Goal: Task Accomplishment & Management: Manage account settings

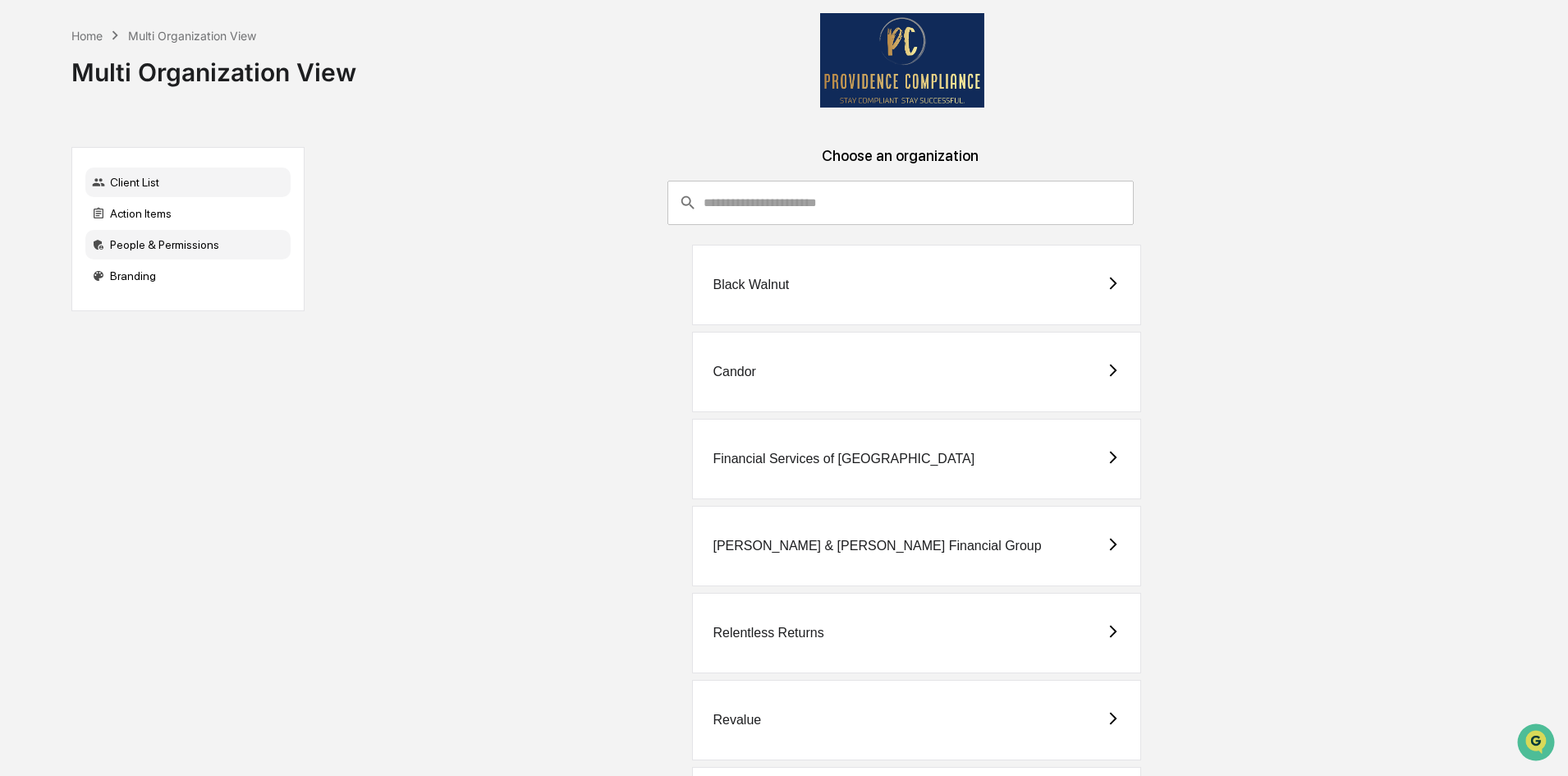
click at [168, 254] on div "People & Permissions" at bounding box center [187, 244] width 206 height 30
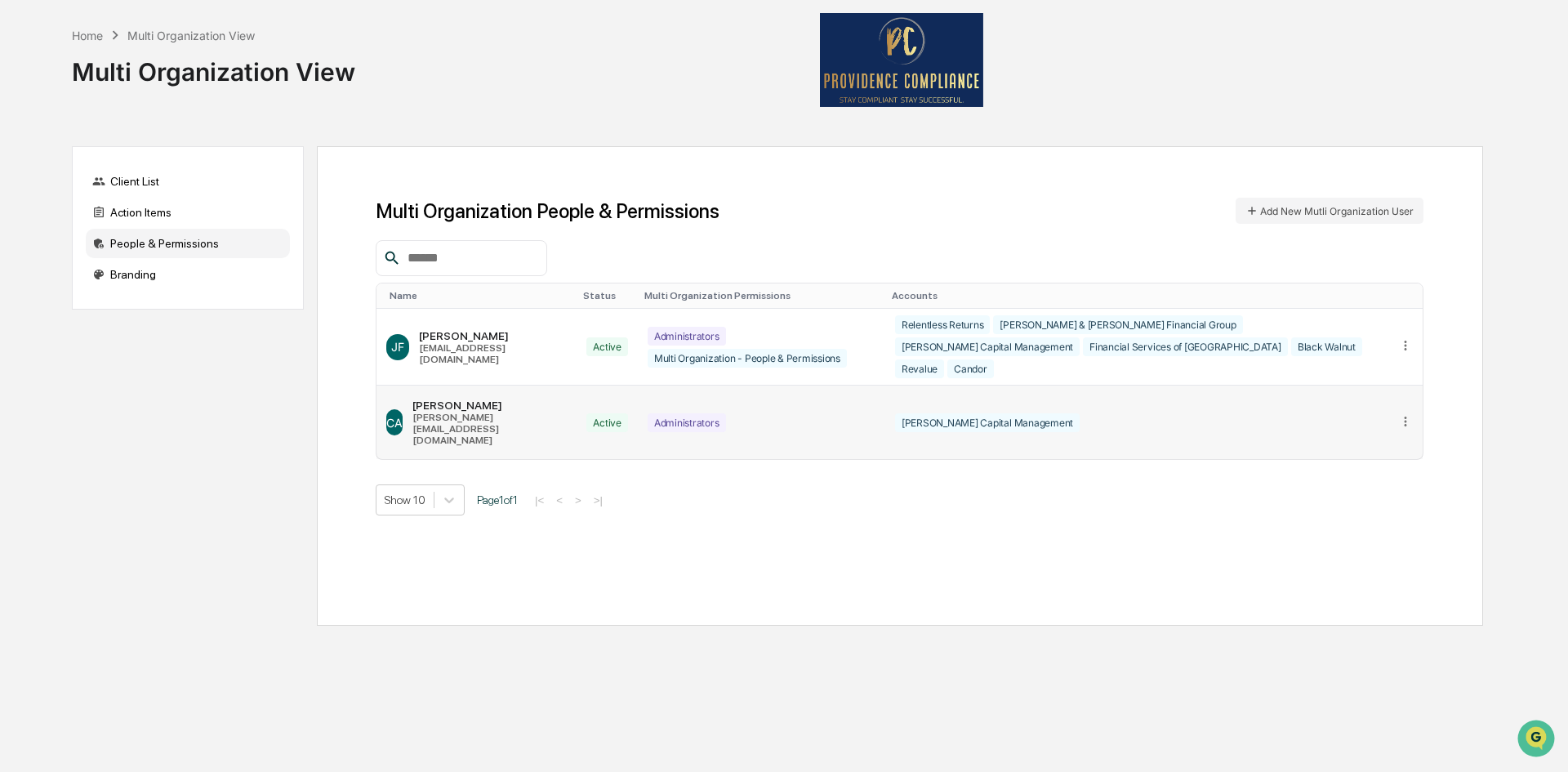
click at [1403, 414] on icon at bounding box center [1406, 422] width 15 height 15
click at [1357, 438] on div "Edit Accounts" at bounding box center [1342, 446] width 114 height 15
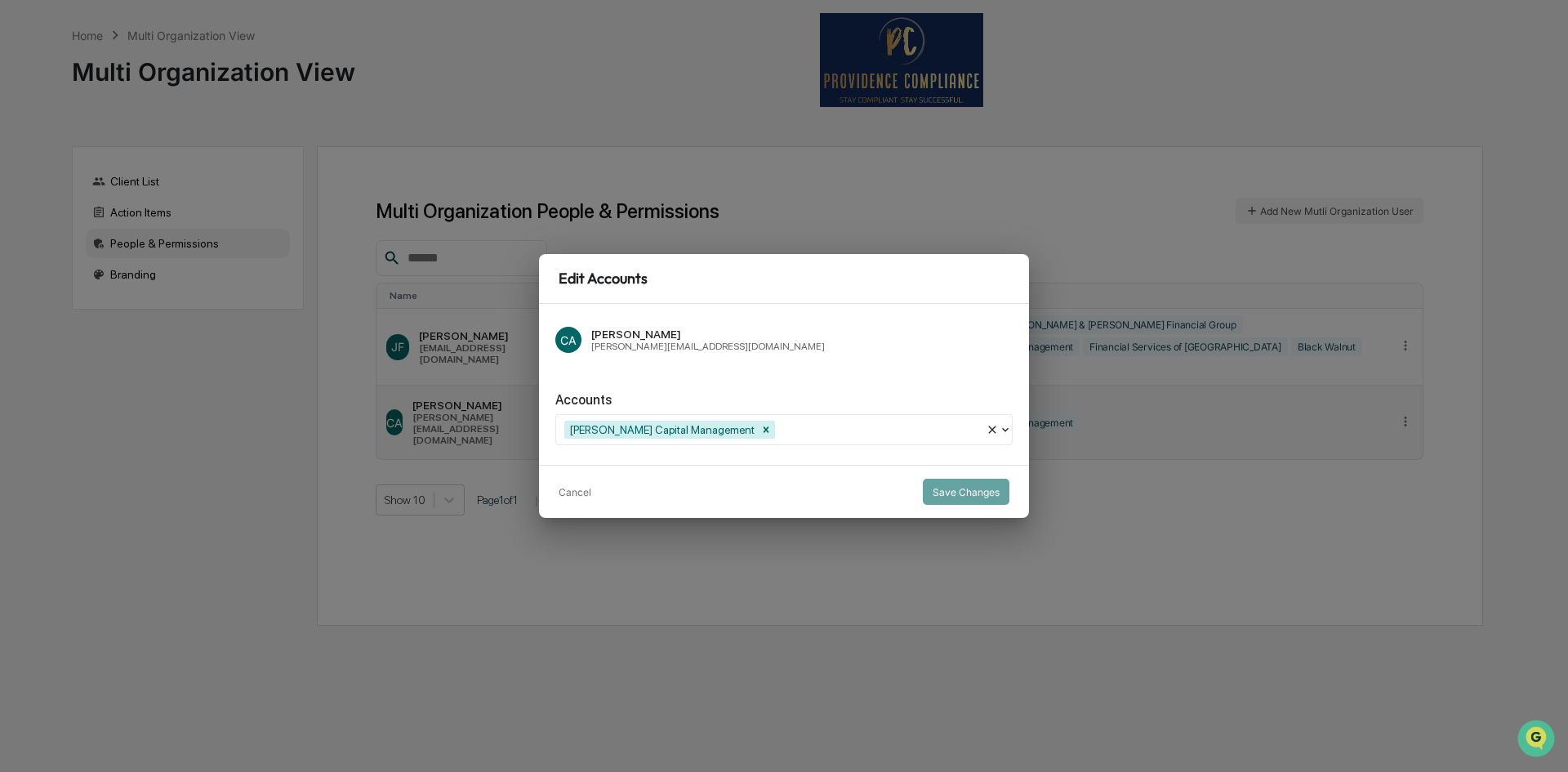
click at [1004, 432] on icon at bounding box center [1005, 430] width 13 height 13
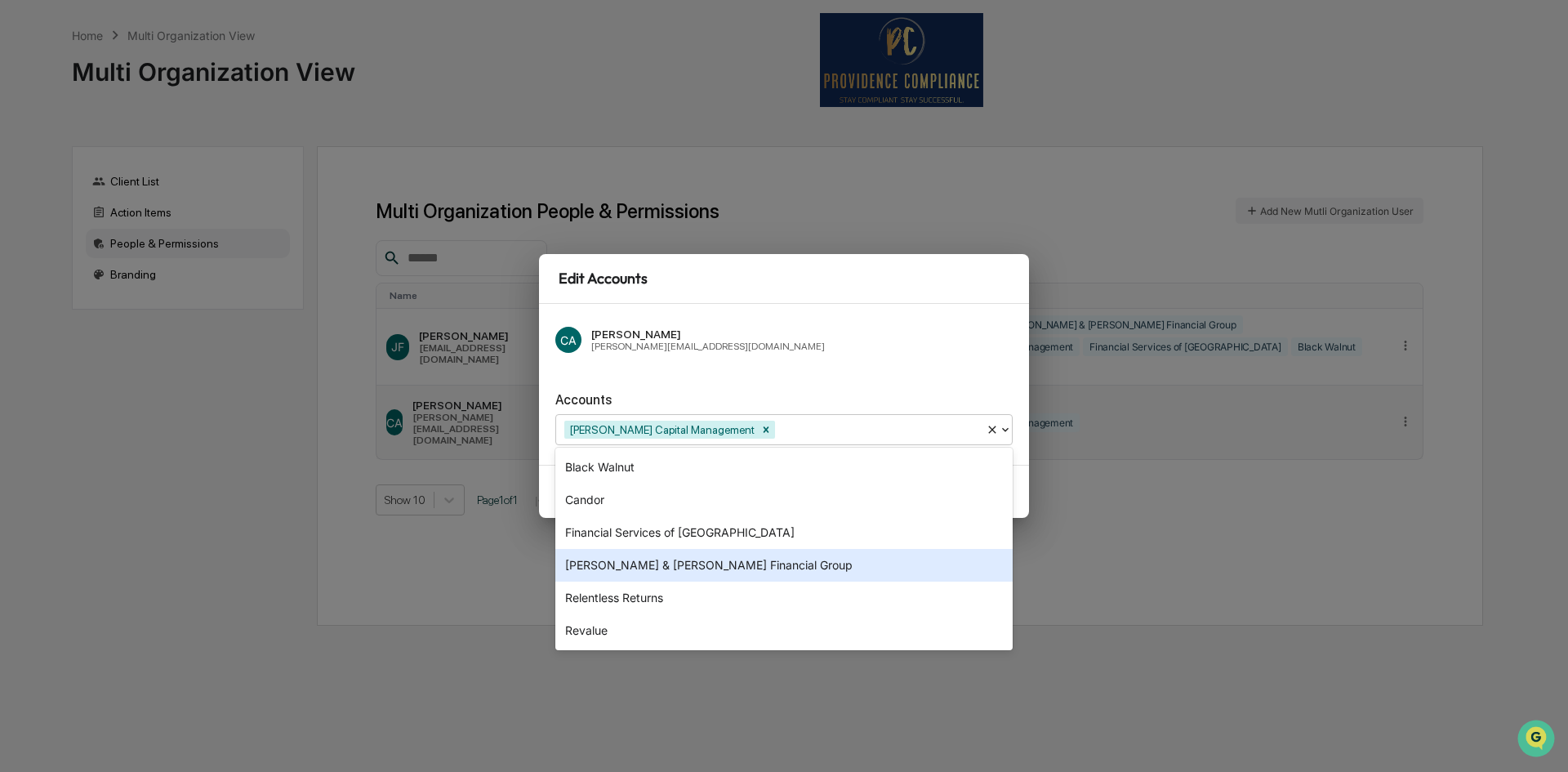
click at [684, 571] on div "[PERSON_NAME] & [PERSON_NAME] Financial Group" at bounding box center [784, 566] width 457 height 33
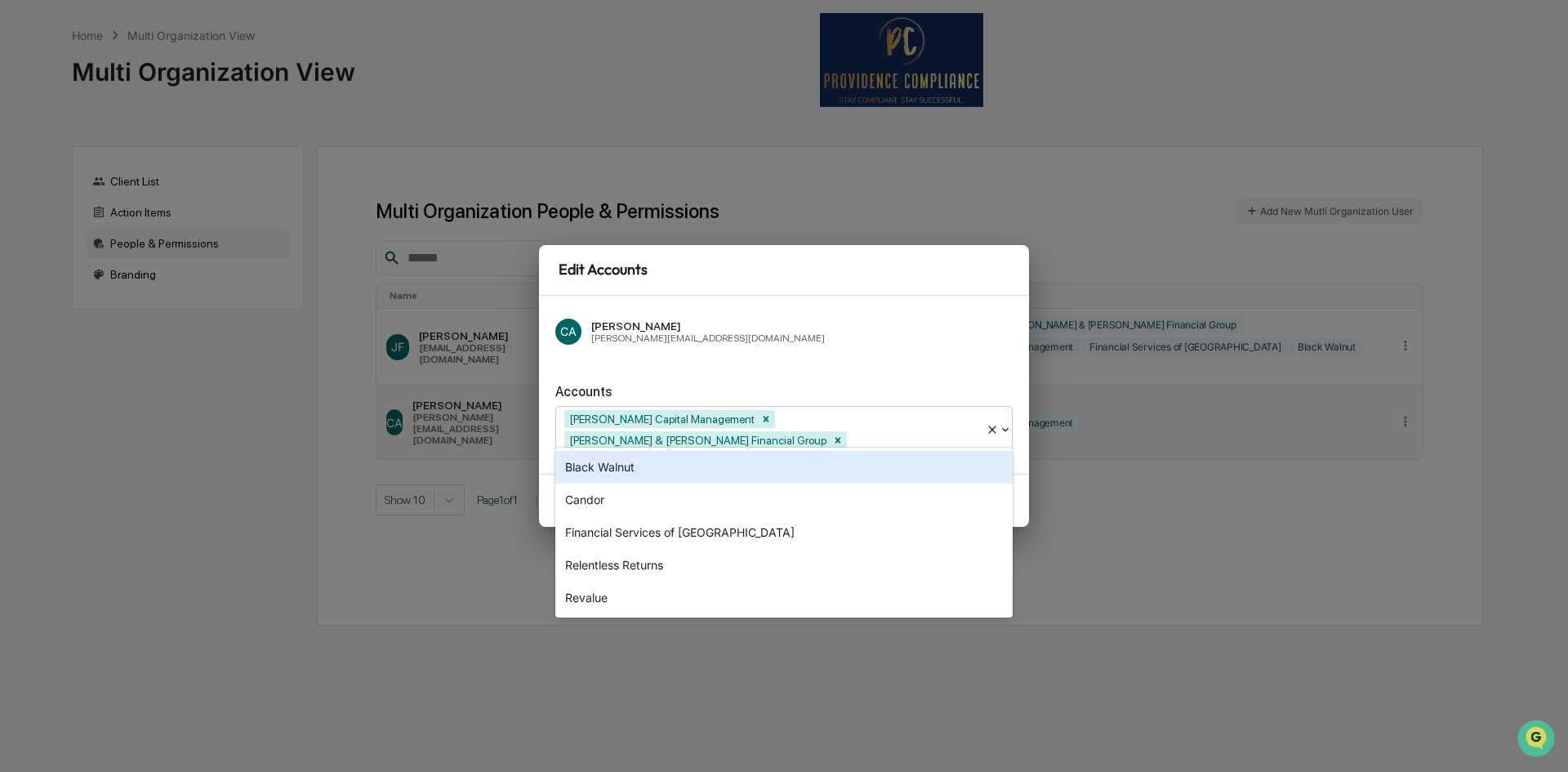
click at [632, 473] on div "Black Walnut" at bounding box center [784, 468] width 457 height 33
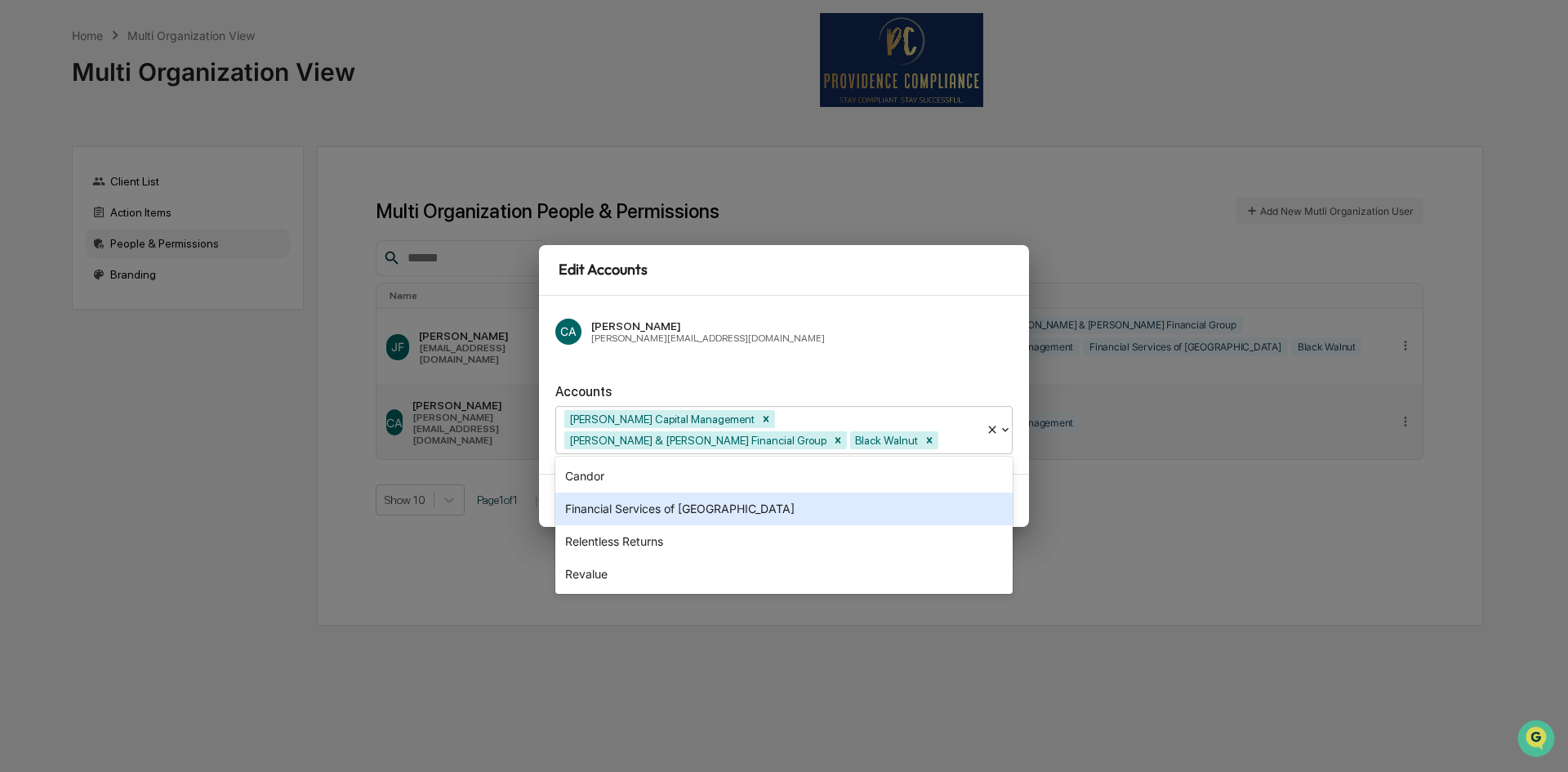
click at [1142, 521] on div "Edit Accounts CA Christine Awe christine@providence-compliance.com Accounts opt…" at bounding box center [784, 386] width 1568 height 772
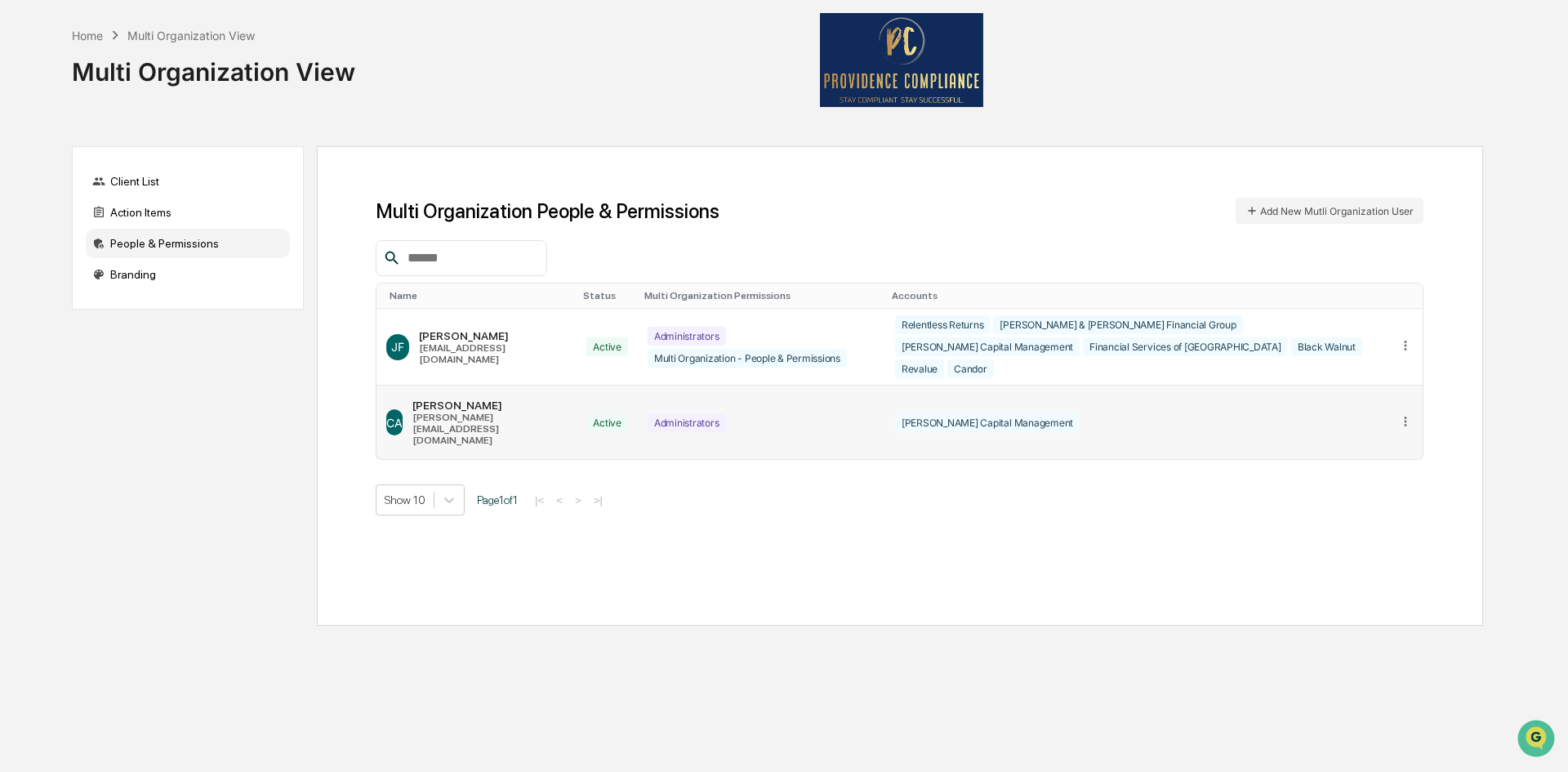
click at [1398, 414] on icon at bounding box center [1406, 422] width 15 height 15
click at [1326, 438] on div "Edit Accounts" at bounding box center [1342, 446] width 114 height 15
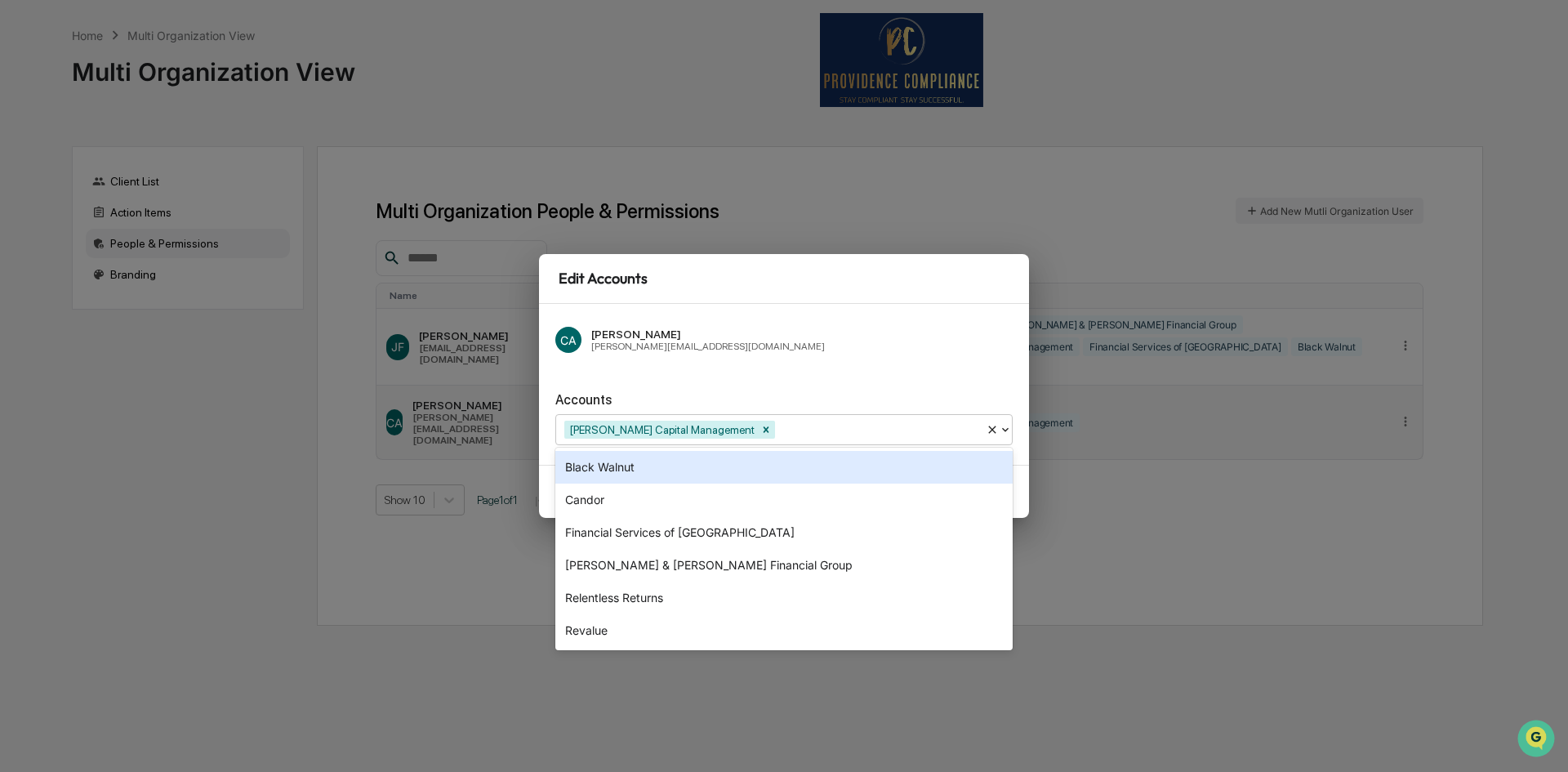
click at [992, 428] on icon at bounding box center [993, 430] width 13 height 13
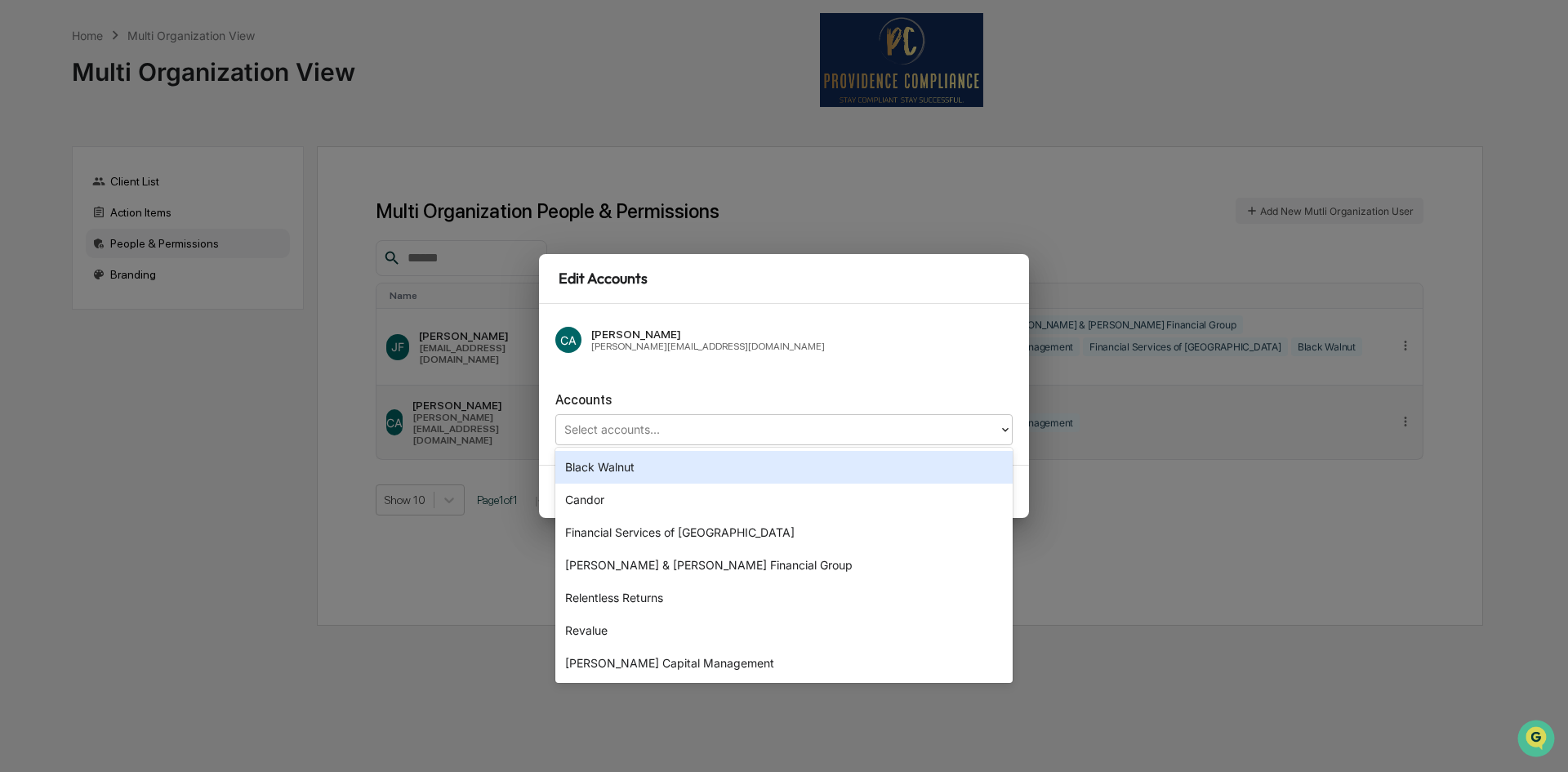
click at [661, 469] on div "Black Walnut" at bounding box center [784, 468] width 457 height 33
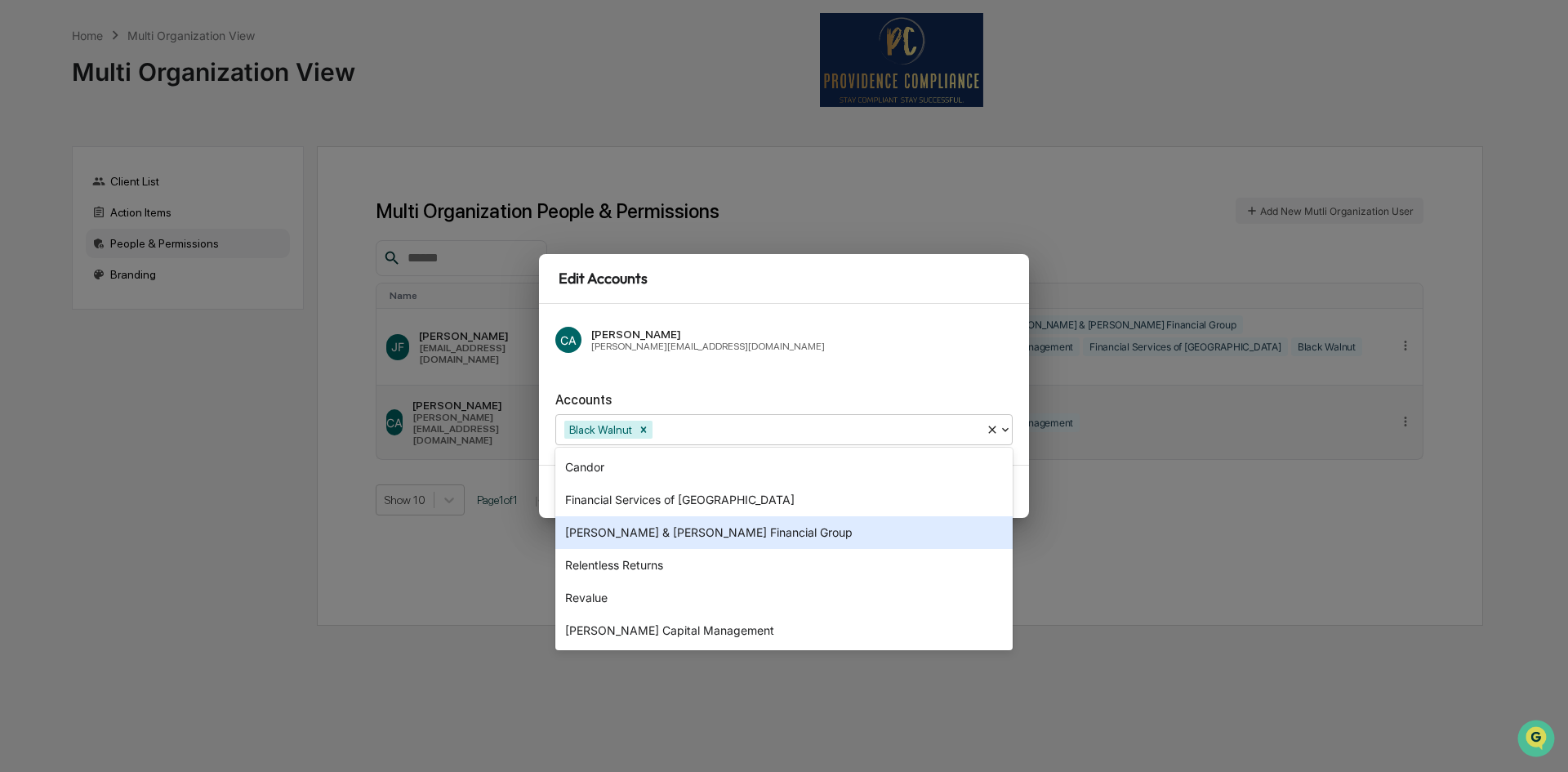
click at [700, 532] on div "[PERSON_NAME] & [PERSON_NAME] Financial Group" at bounding box center [784, 533] width 457 height 33
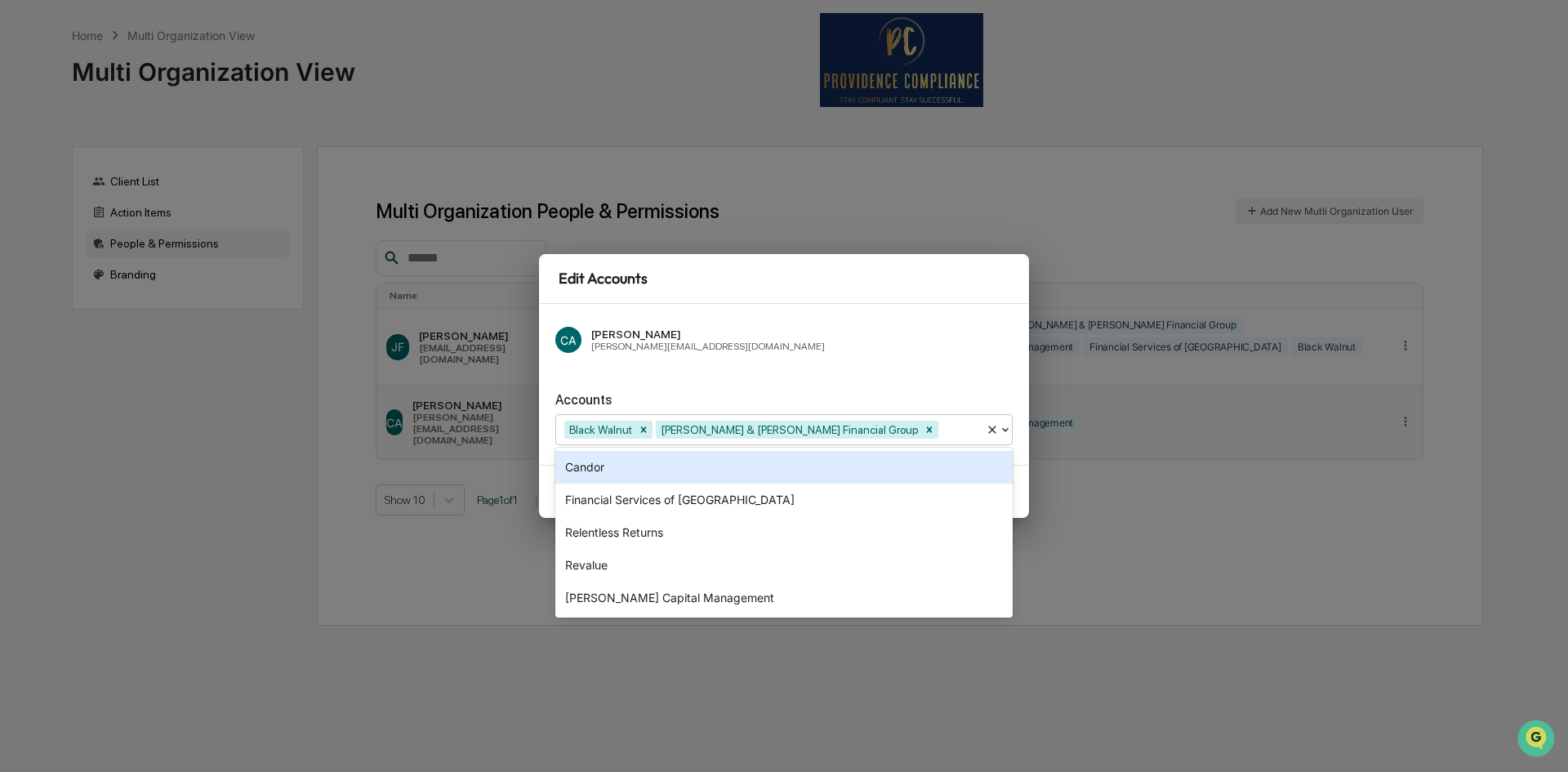
click at [942, 435] on div at bounding box center [959, 430] width 36 height 19
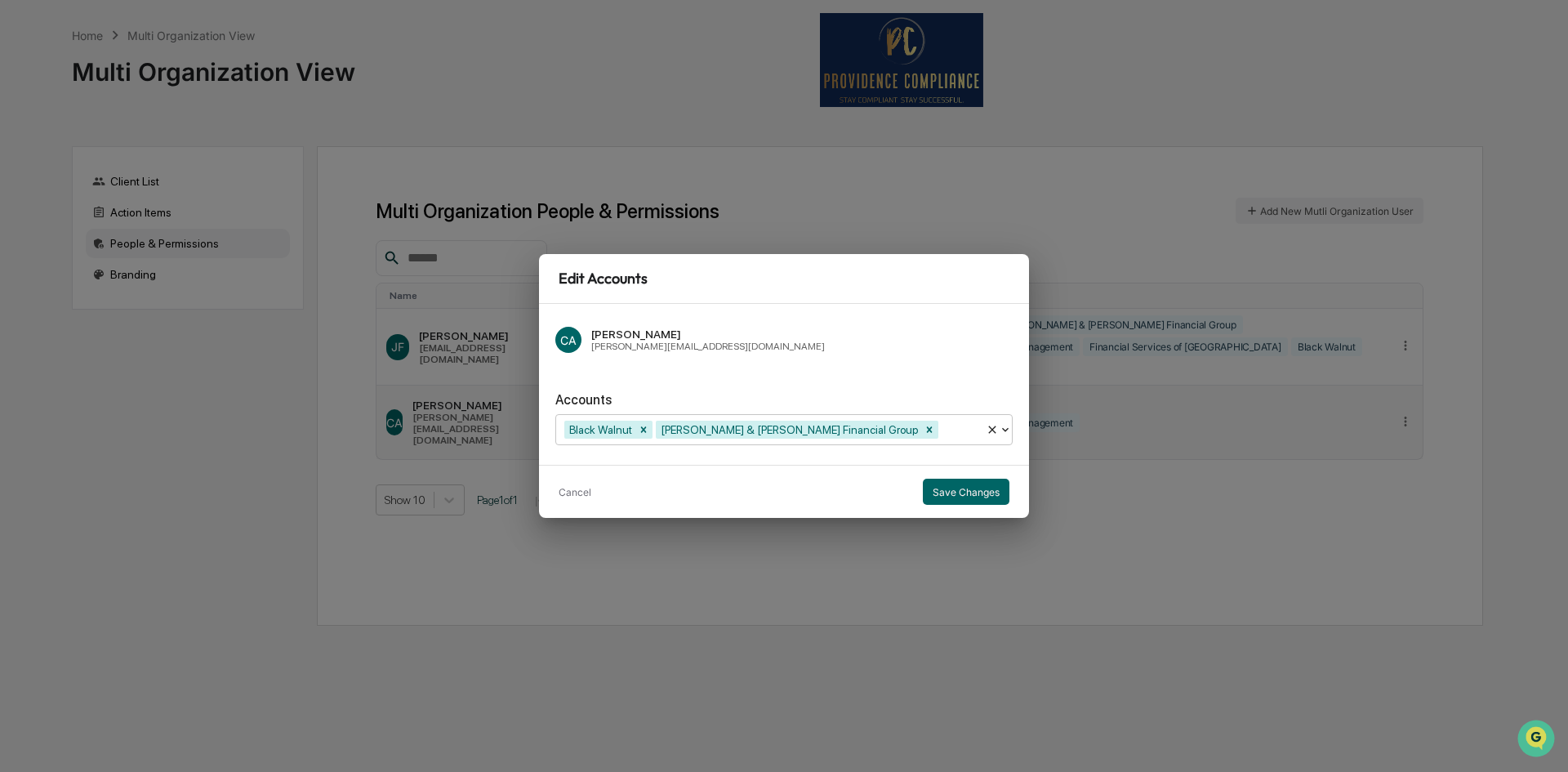
click at [1000, 429] on icon at bounding box center [1005, 430] width 13 height 13
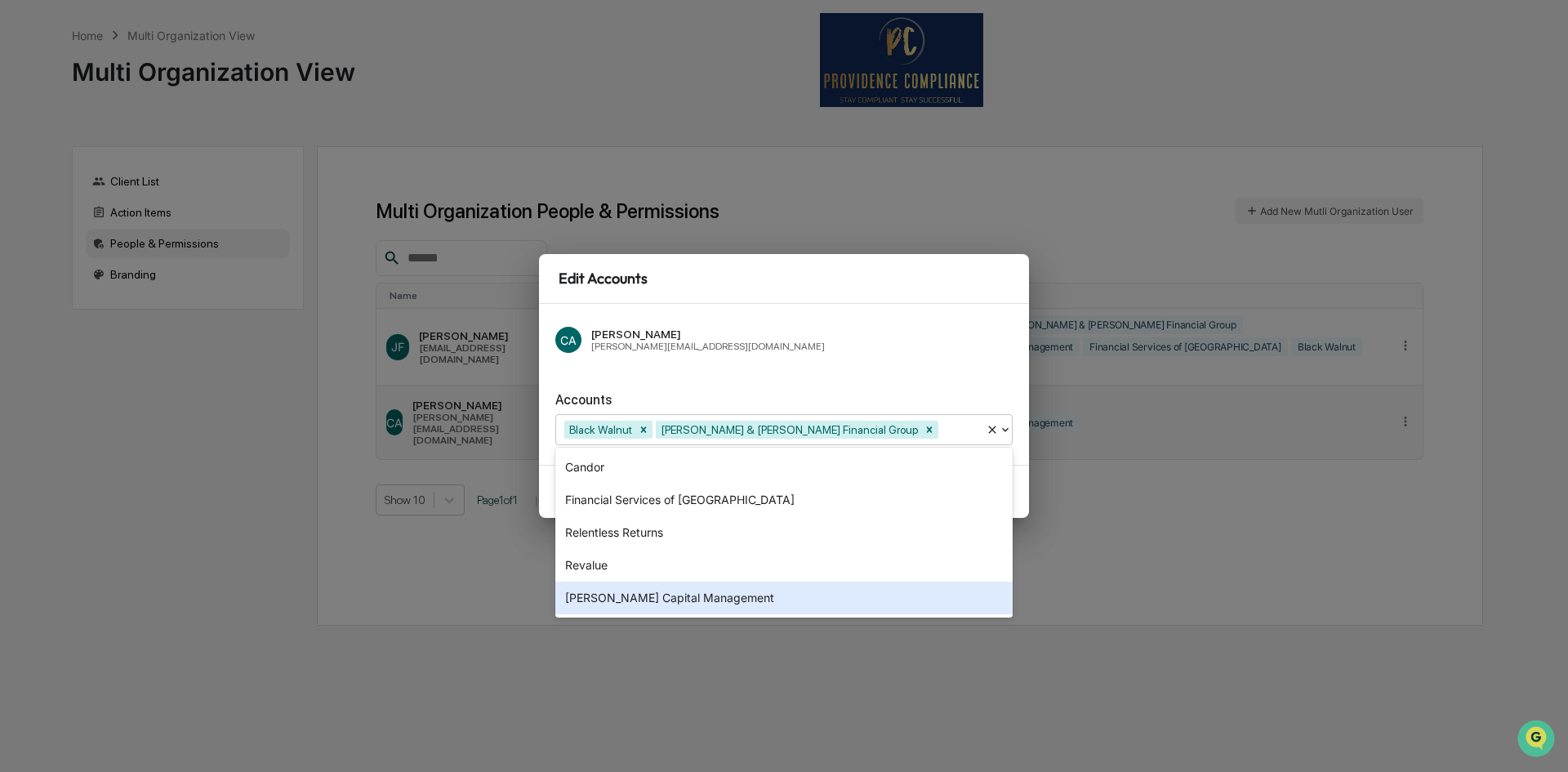
click at [687, 588] on div "[PERSON_NAME] Capital Management" at bounding box center [784, 598] width 457 height 33
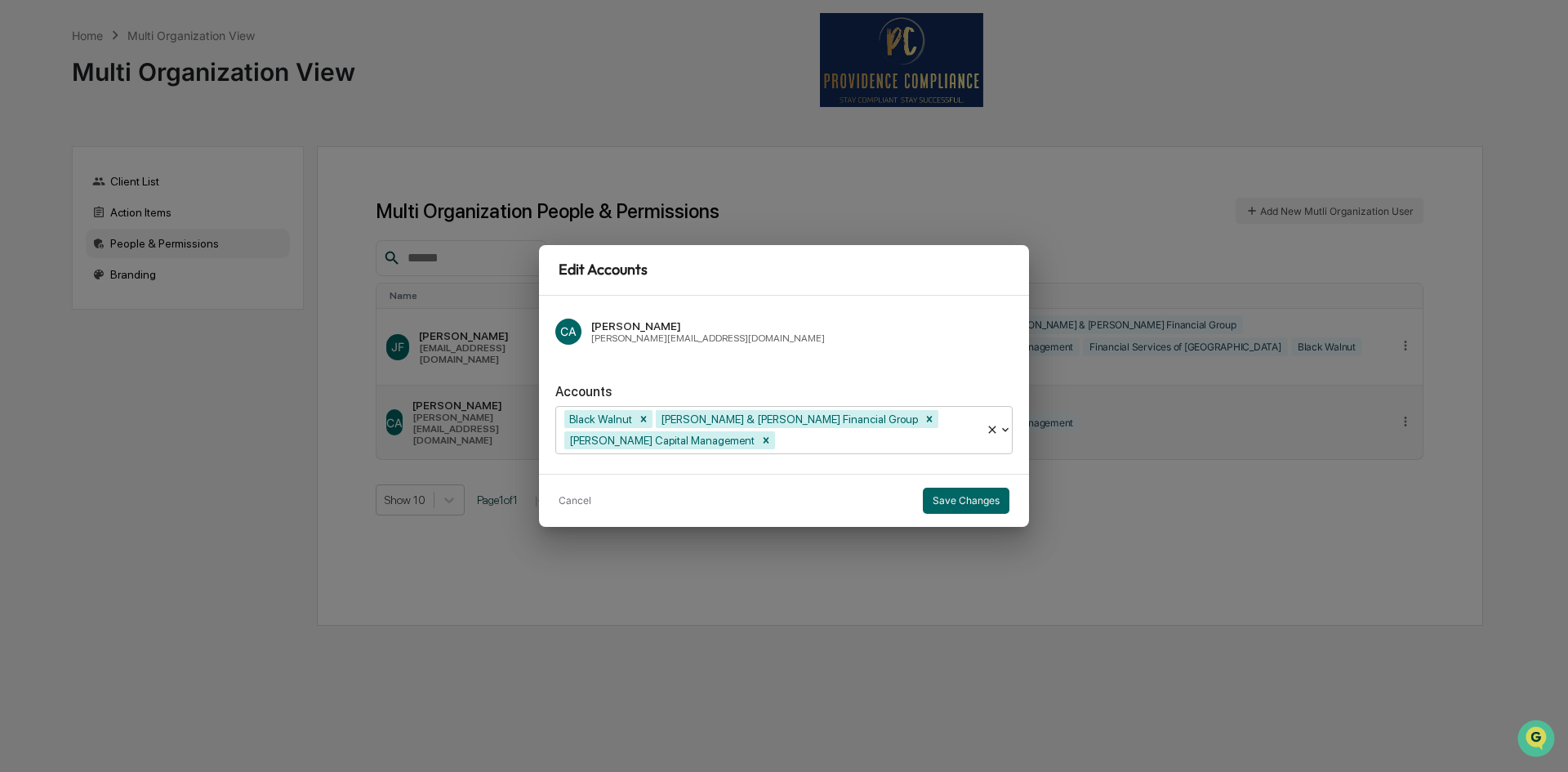
click at [916, 432] on div at bounding box center [879, 441] width 200 height 19
click at [960, 495] on button "Save Changes" at bounding box center [966, 500] width 86 height 26
